Goal: Information Seeking & Learning: Learn about a topic

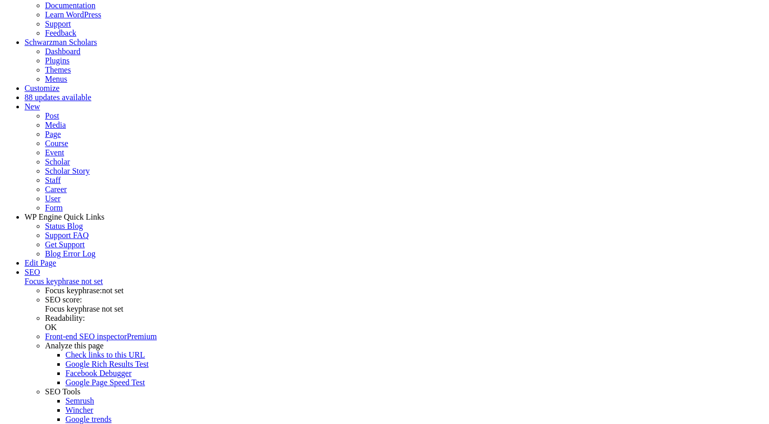
scroll to position [85, 0]
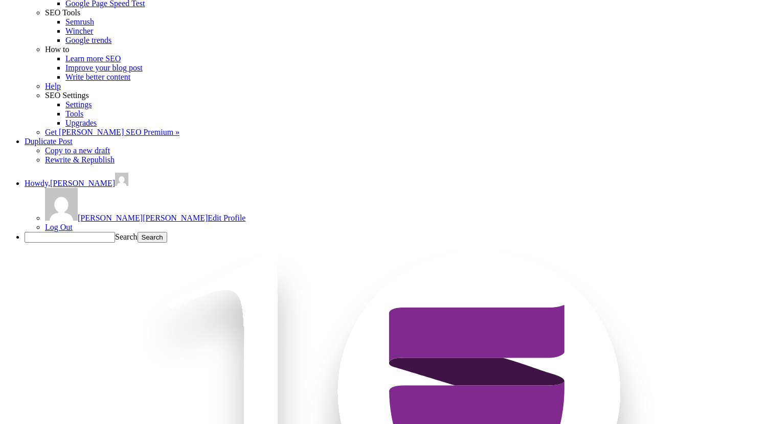
scroll to position [441, 0]
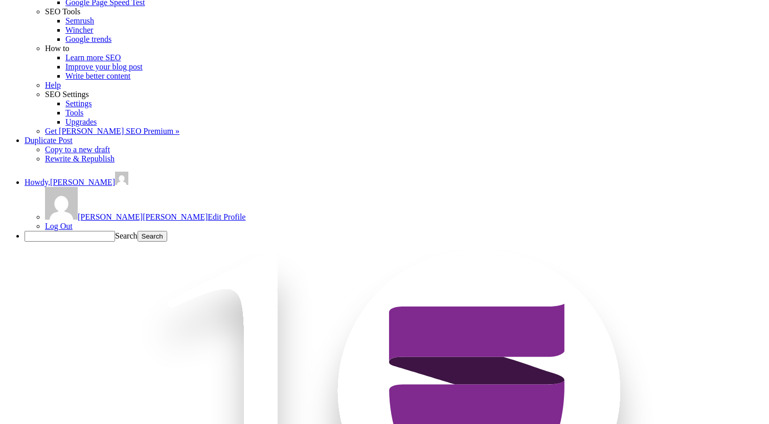
drag, startPoint x: 229, startPoint y: 83, endPoint x: 451, endPoint y: 156, distance: 232.9
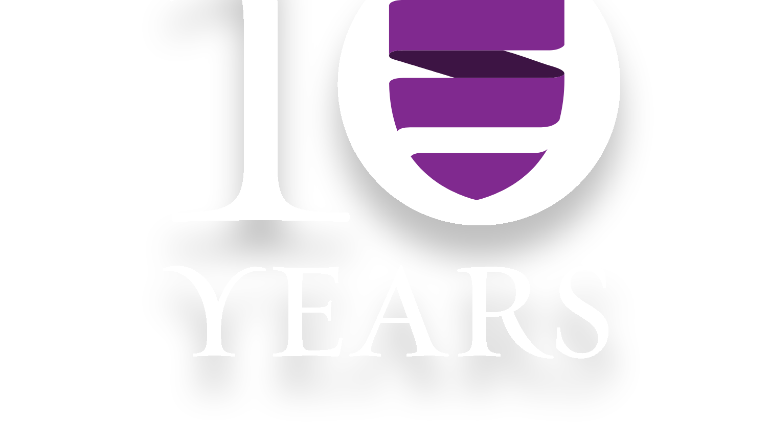
scroll to position [776, 0]
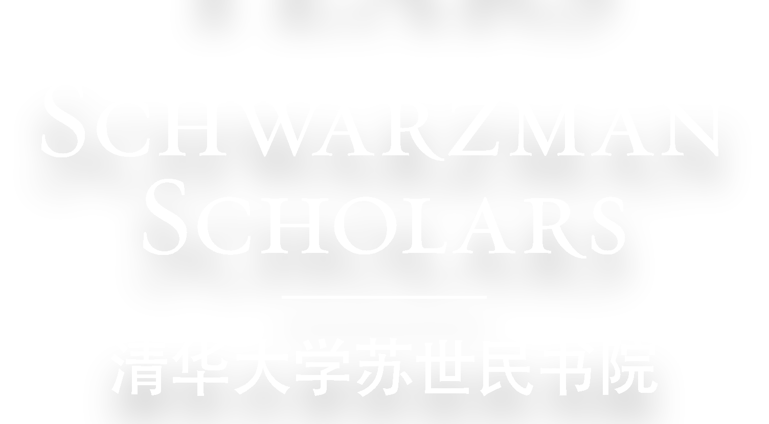
scroll to position [1147, 0]
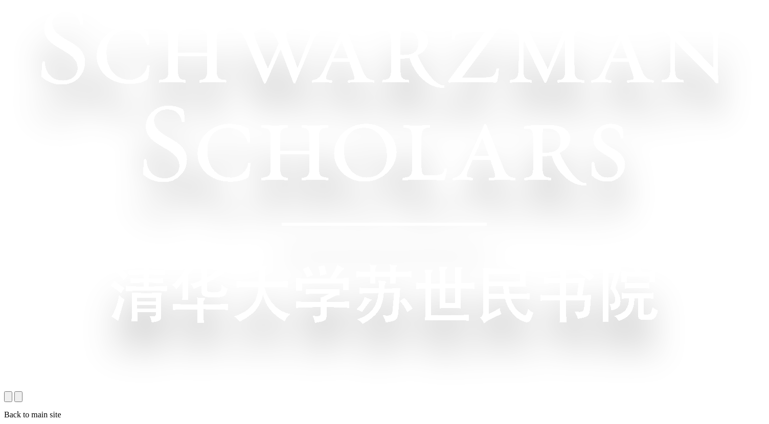
scroll to position [1053, 0]
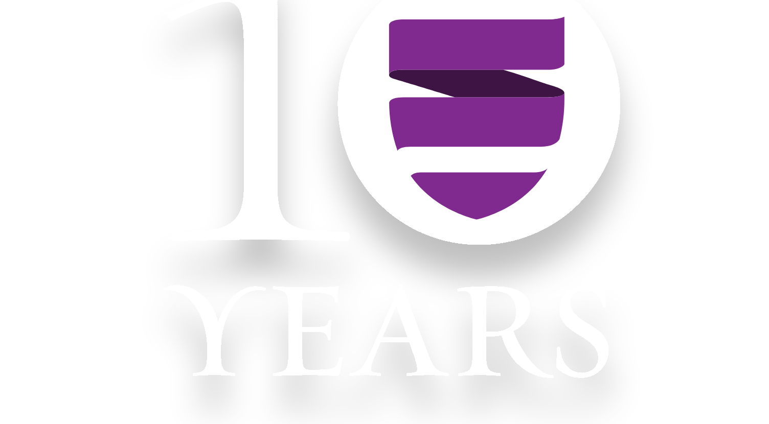
scroll to position [730, 0]
